Goal: Task Accomplishment & Management: Use online tool/utility

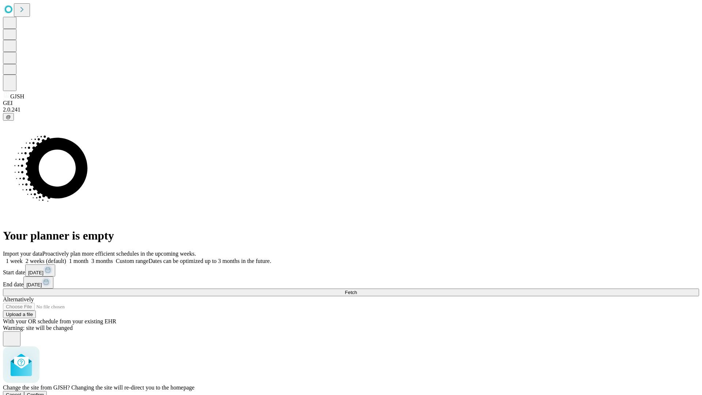
click at [44, 392] on span "Confirm" at bounding box center [35, 394] width 17 height 5
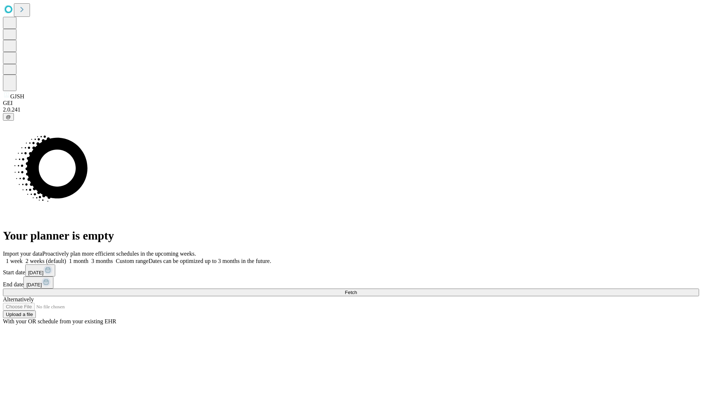
click at [23, 258] on label "1 week" at bounding box center [13, 261] width 20 height 6
click at [357, 290] on span "Fetch" at bounding box center [351, 292] width 12 height 5
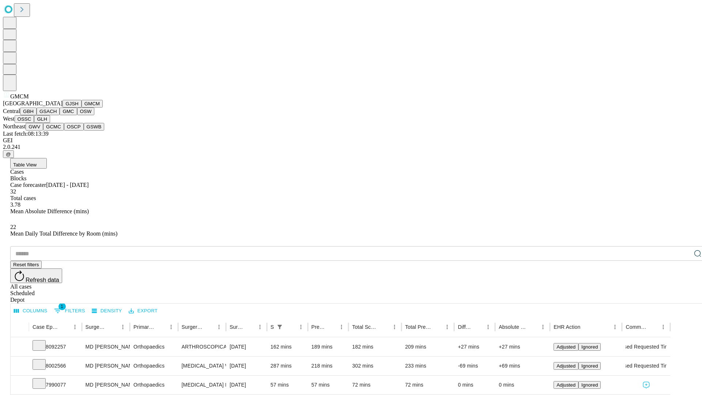
click at [37, 115] on button "GBH" at bounding box center [28, 112] width 16 height 8
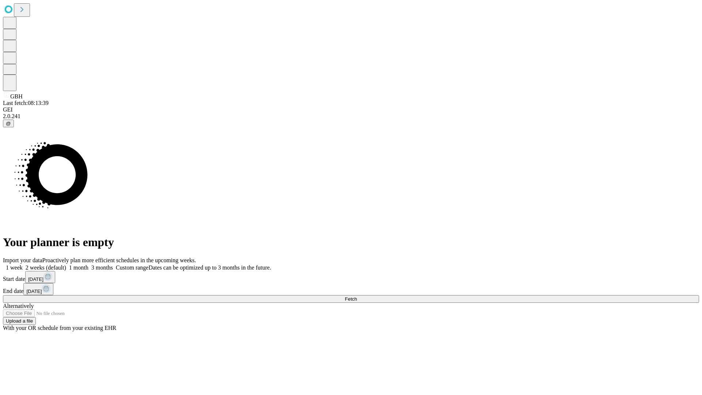
click at [357, 296] on span "Fetch" at bounding box center [351, 298] width 12 height 5
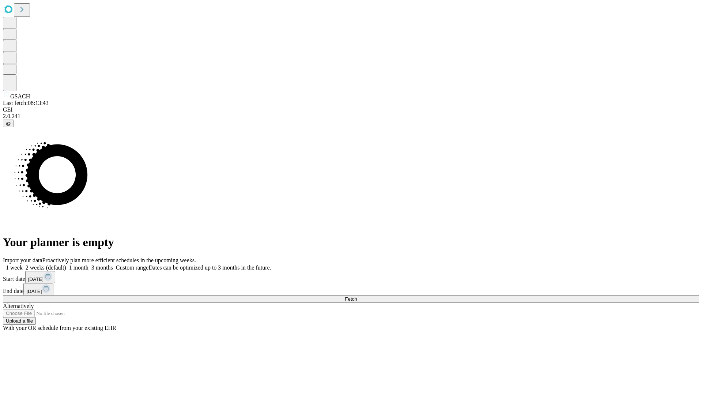
click at [23, 265] on label "1 week" at bounding box center [13, 268] width 20 height 6
click at [357, 296] on span "Fetch" at bounding box center [351, 298] width 12 height 5
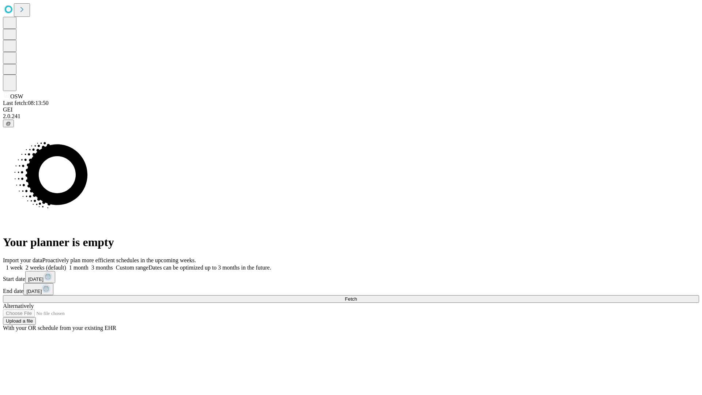
click at [23, 265] on label "1 week" at bounding box center [13, 268] width 20 height 6
click at [357, 296] on span "Fetch" at bounding box center [351, 298] width 12 height 5
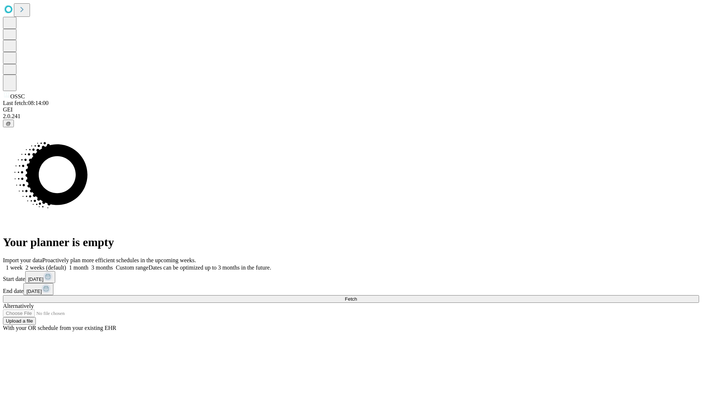
click at [23, 265] on label "1 week" at bounding box center [13, 268] width 20 height 6
click at [357, 296] on span "Fetch" at bounding box center [351, 298] width 12 height 5
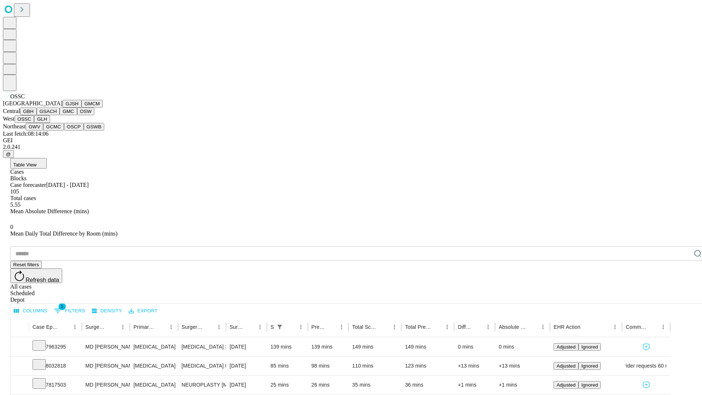
click at [50, 123] on button "GLH" at bounding box center [42, 119] width 16 height 8
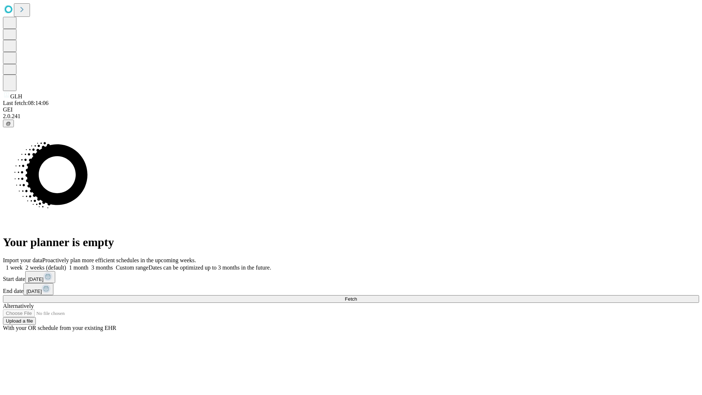
click at [23, 265] on label "1 week" at bounding box center [13, 268] width 20 height 6
click at [357, 296] on span "Fetch" at bounding box center [351, 298] width 12 height 5
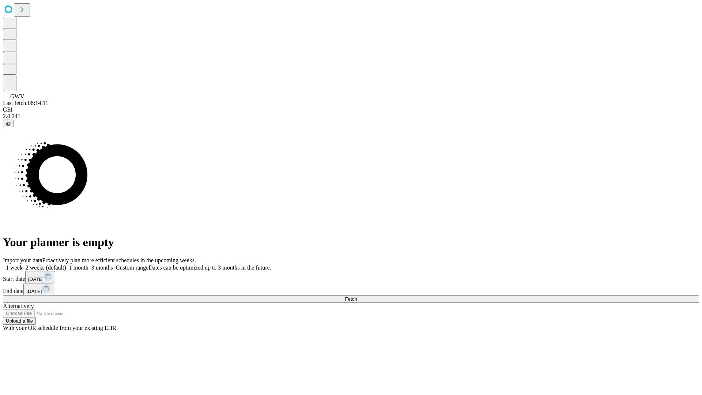
click at [23, 265] on label "1 week" at bounding box center [13, 268] width 20 height 6
click at [357, 296] on span "Fetch" at bounding box center [351, 298] width 12 height 5
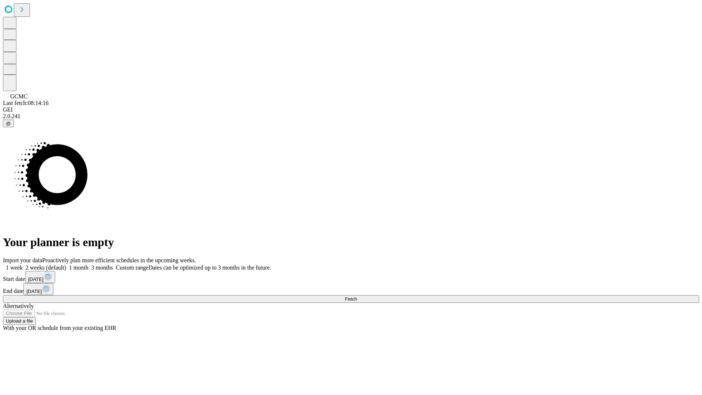
click at [23, 265] on label "1 week" at bounding box center [13, 268] width 20 height 6
click at [357, 296] on span "Fetch" at bounding box center [351, 298] width 12 height 5
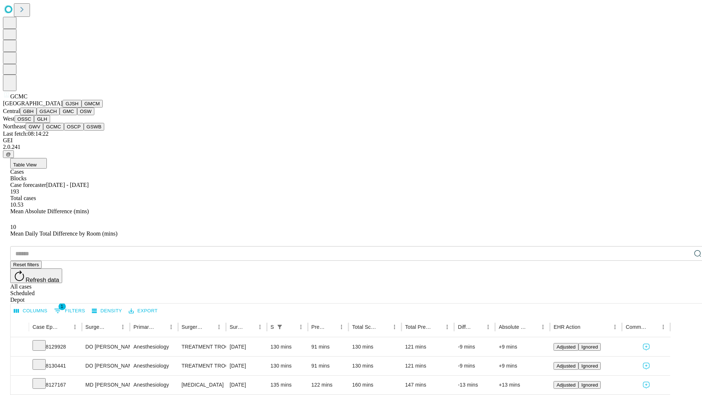
click at [64, 131] on button "OSCP" at bounding box center [74, 127] width 20 height 8
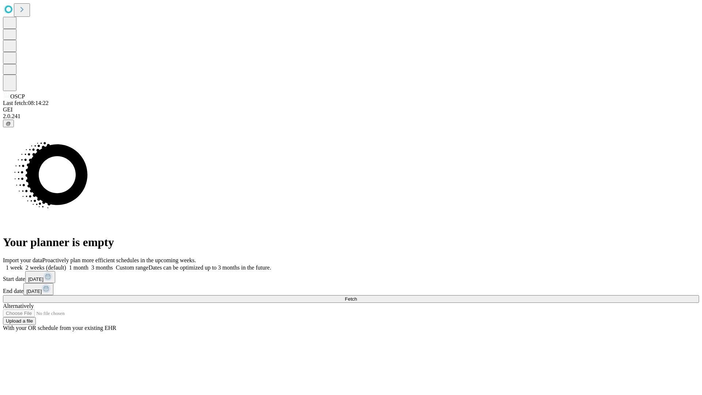
click at [23, 265] on label "1 week" at bounding box center [13, 268] width 20 height 6
click at [357, 296] on span "Fetch" at bounding box center [351, 298] width 12 height 5
